Goal: Information Seeking & Learning: Learn about a topic

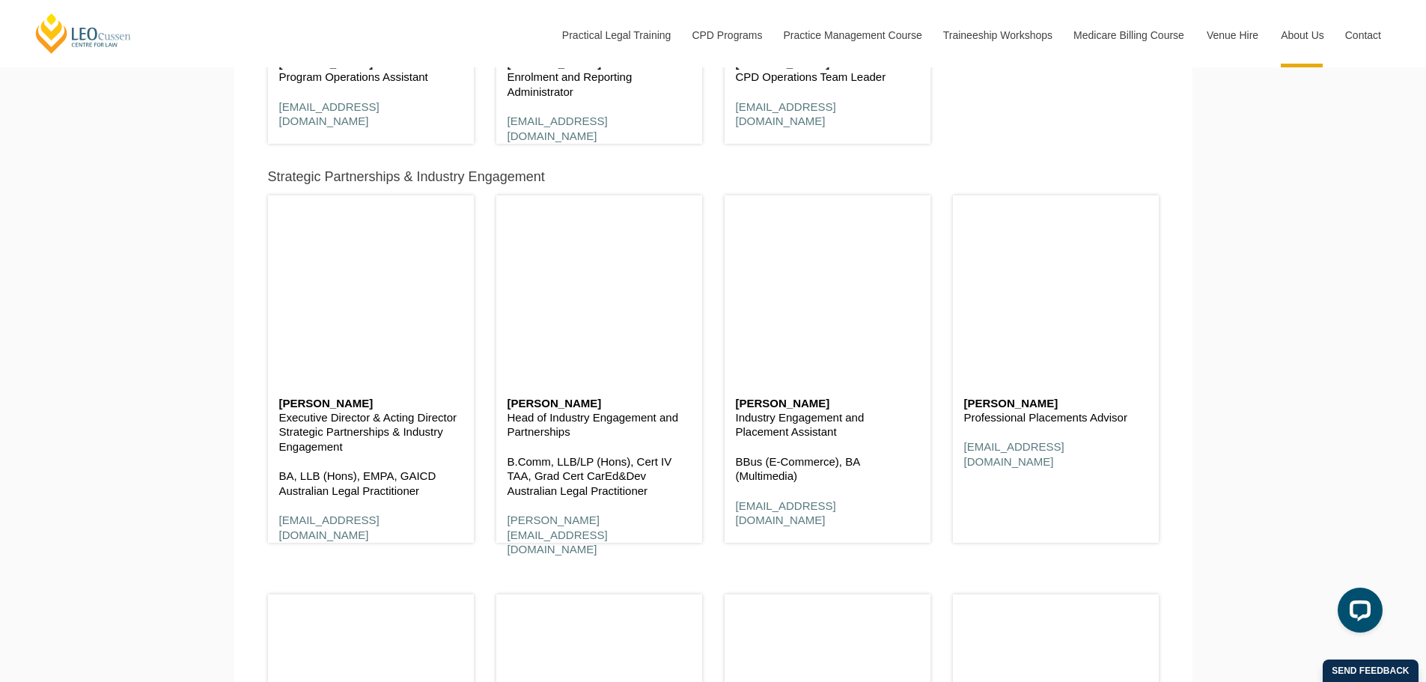
scroll to position [5912, 0]
